Goal: Information Seeking & Learning: Learn about a topic

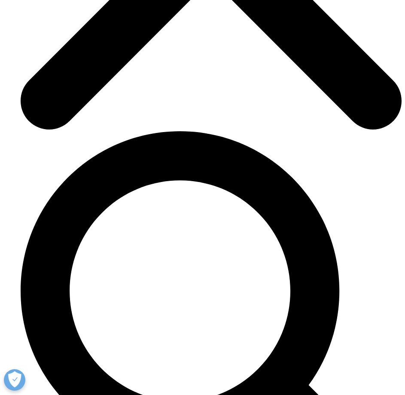
scroll to position [0, 115]
drag, startPoint x: 224, startPoint y: 326, endPoint x: 289, endPoint y: 333, distance: 66.1
drag, startPoint x: 297, startPoint y: 325, endPoint x: 438, endPoint y: 328, distance: 141.9
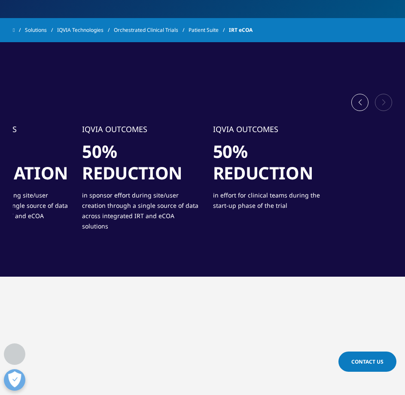
click at [37, 158] on div "IQVIA OUTCOMES 40% reduction in effort during user acceptance testing for the c…" at bounding box center [11, 181] width 380 height 114
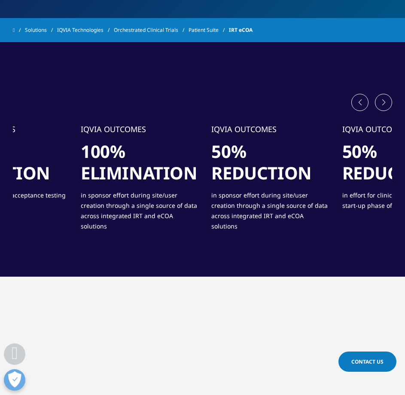
click at [329, 181] on h1 "50% reduction" at bounding box center [271, 165] width 118 height 49
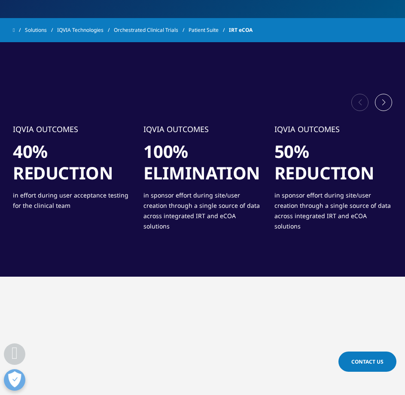
click at [261, 196] on div "IQVIA OUTCOMES 100% elimination in sponsor effort during site/user creation thr…" at bounding box center [203, 181] width 118 height 114
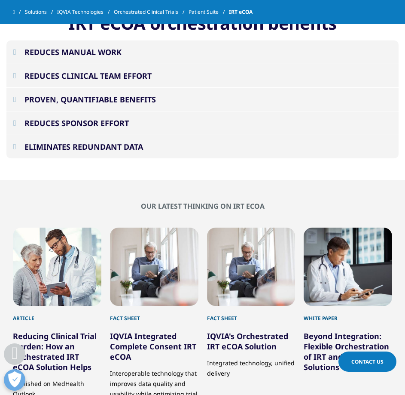
scroll to position [903, 0]
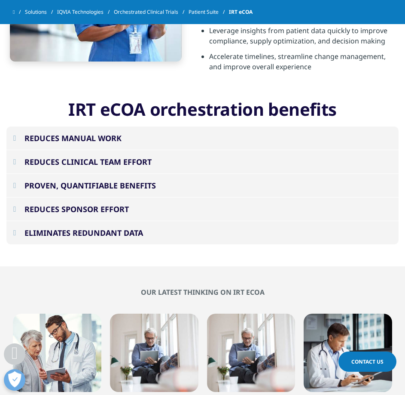
click at [110, 133] on div "REDUCES MANUAL WORK" at bounding box center [73, 138] width 97 height 10
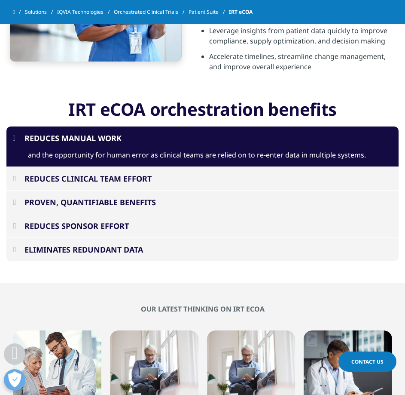
click at [110, 133] on div "REDUCES MANUAL WORK" at bounding box center [73, 138] width 97 height 10
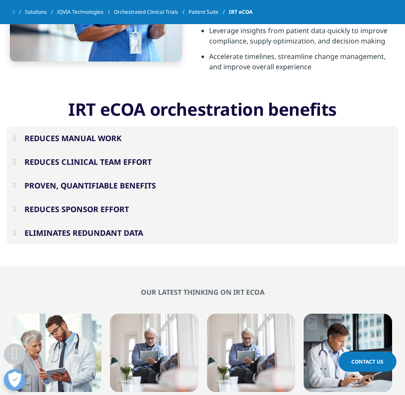
click at [100, 156] on div "REDUCES CLINICAL TEAM EFFORT" at bounding box center [88, 161] width 127 height 10
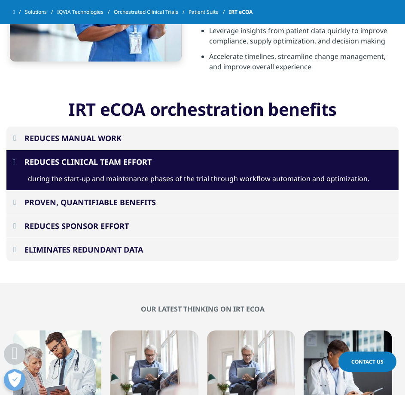
click at [100, 156] on div "REDUCES CLINICAL TEAM EFFORT" at bounding box center [88, 161] width 127 height 10
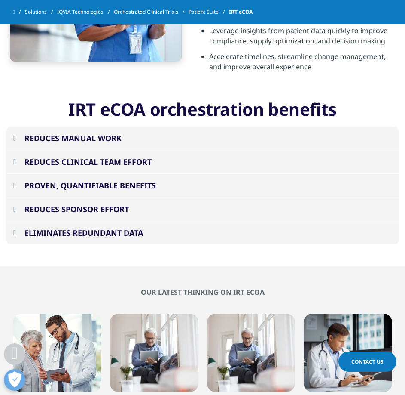
click at [112, 204] on div "REDUCES SPONSOR EFFORT" at bounding box center [77, 209] width 104 height 10
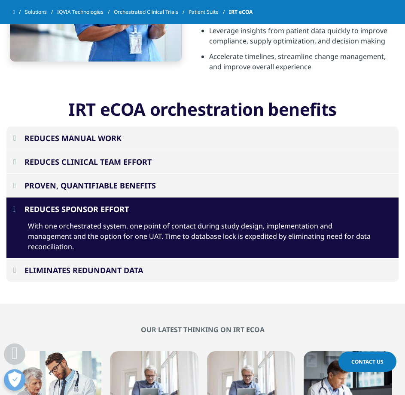
click at [112, 204] on div "REDUCES SPONSOR EFFORT" at bounding box center [77, 209] width 104 height 10
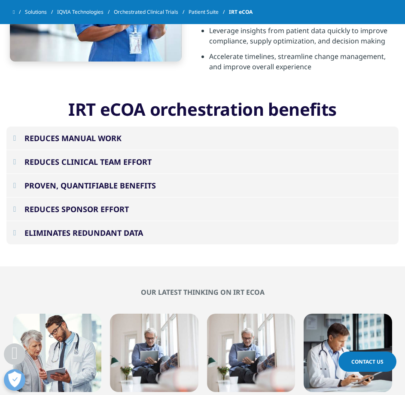
click at [123, 227] on div "ELIMINATES REDUNDANT DATA" at bounding box center [84, 232] width 119 height 10
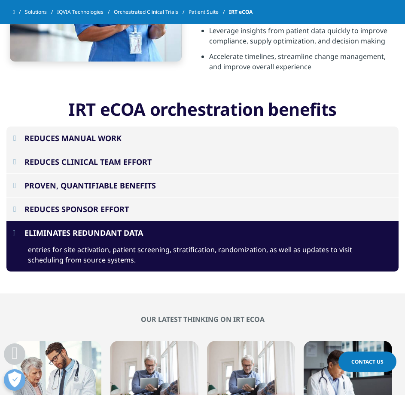
click at [130, 227] on div "ELIMINATES REDUNDANT DATA" at bounding box center [84, 232] width 119 height 10
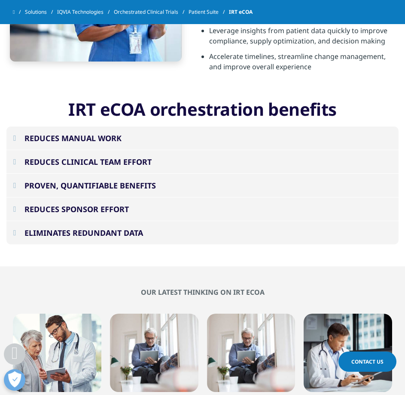
click at [130, 180] on div "PROVEN, QUANTIFIABLE BENEFITS" at bounding box center [91, 185] width 132 height 10
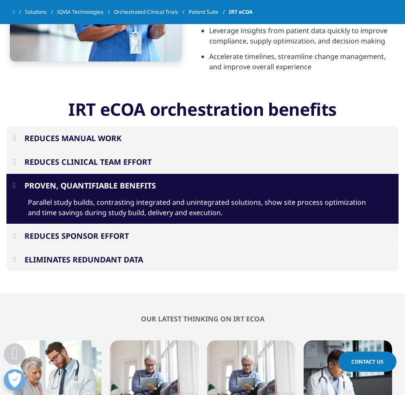
click at [132, 180] on div "PROVEN, QUANTIFIABLE BENEFITS" at bounding box center [91, 185] width 132 height 10
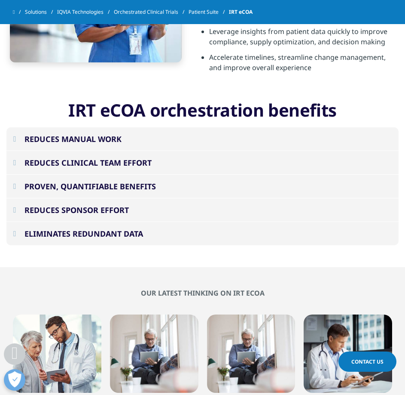
scroll to position [860, 0]
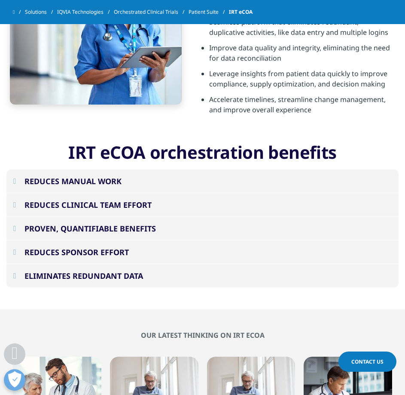
click at [100, 217] on button "PROVEN, QUANTIFIABLE BENEFITS" at bounding box center [202, 228] width 392 height 23
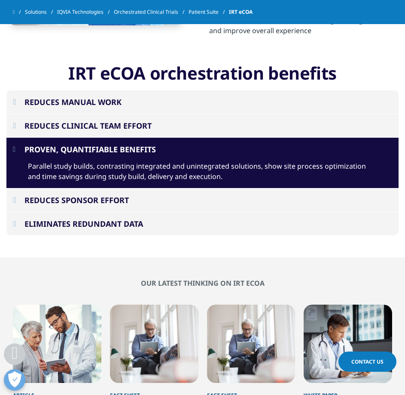
scroll to position [946, 0]
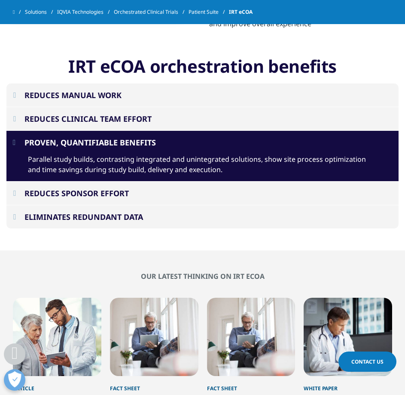
drag, startPoint x: 229, startPoint y: 161, endPoint x: 267, endPoint y: 180, distance: 42.3
click at [279, 165] on div "Parallel study builds, contrasting integrated and unintegrated solutions, show …" at bounding box center [202, 168] width 392 height 28
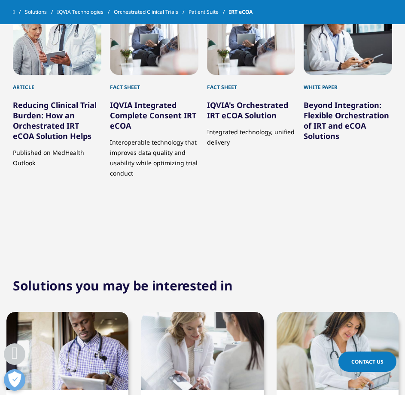
drag, startPoint x: 310, startPoint y: 210, endPoint x: 276, endPoint y: 191, distance: 38.7
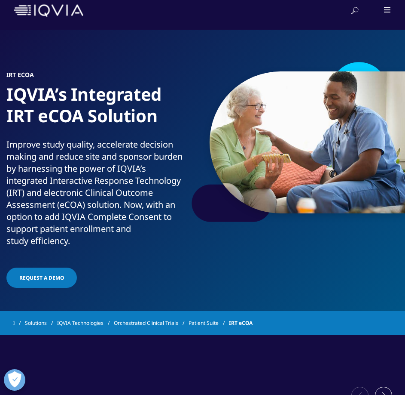
scroll to position [0, 0]
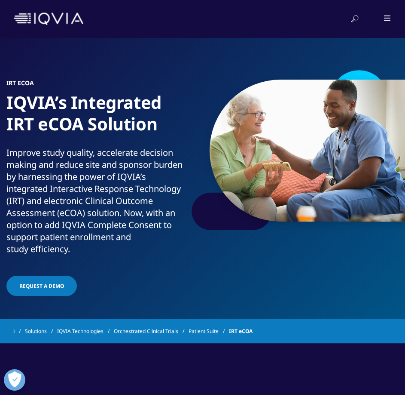
click at [42, 14] on img at bounding box center [49, 18] width 70 height 12
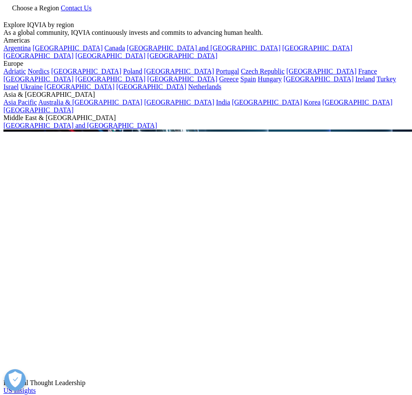
scroll to position [172, 0]
